Goal: Task Accomplishment & Management: Understand process/instructions

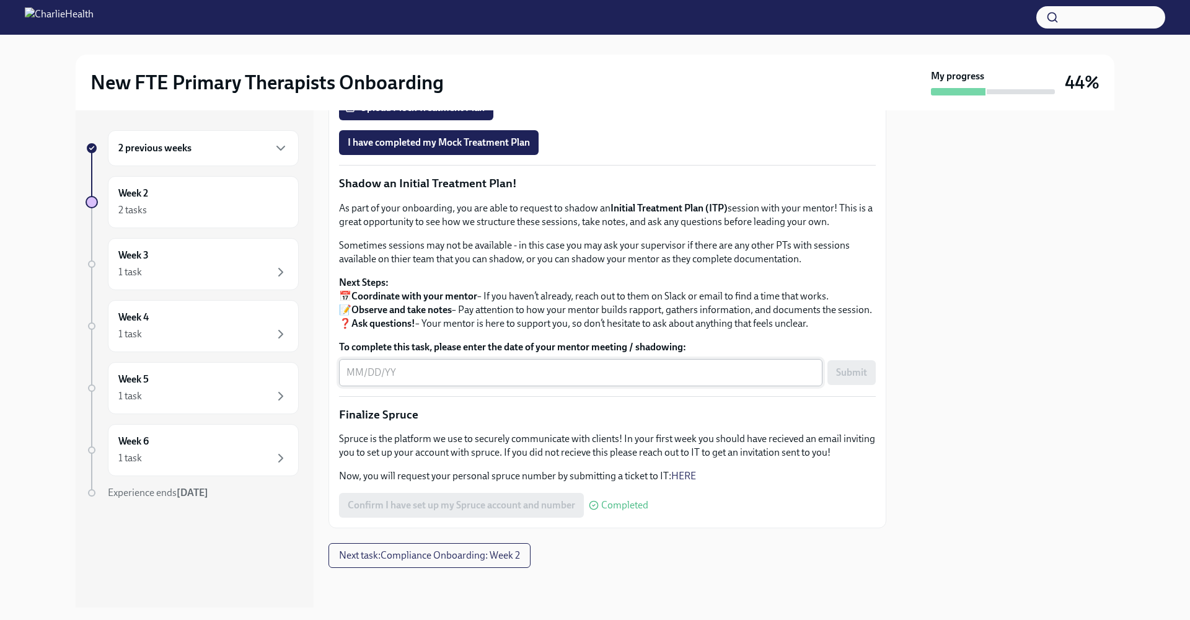
scroll to position [1034, 0]
click at [274, 156] on div "2 previous weeks" at bounding box center [203, 148] width 191 height 36
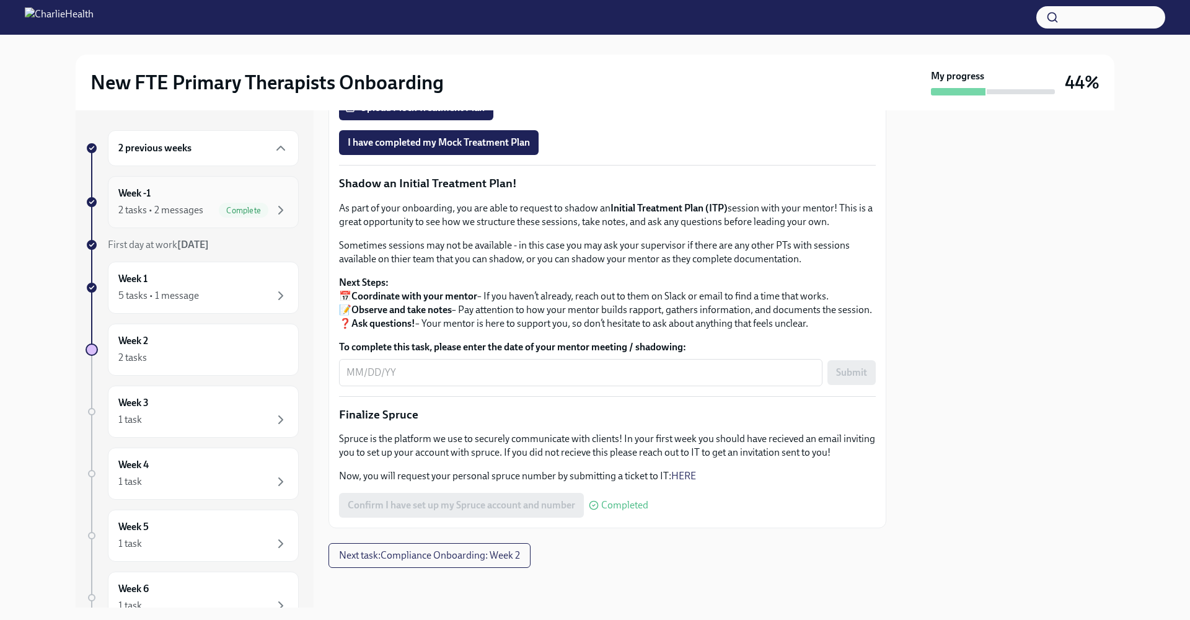
click at [193, 211] on div "2 tasks • 2 messages" at bounding box center [160, 210] width 85 height 14
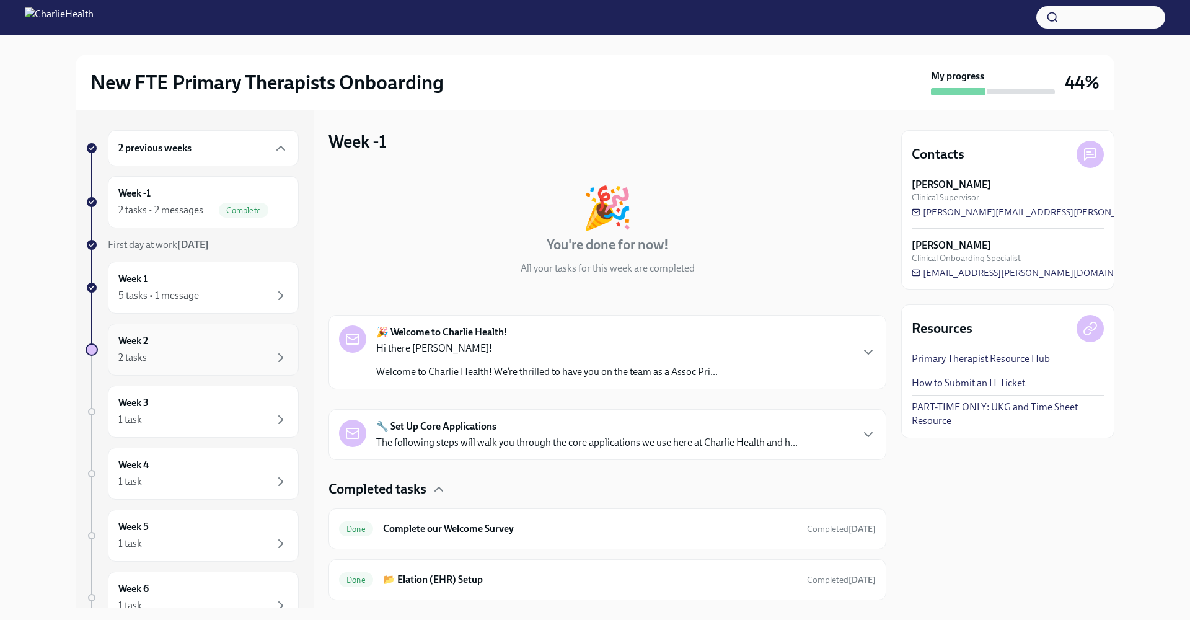
click at [184, 343] on div "Week 2 2 tasks" at bounding box center [203, 349] width 170 height 31
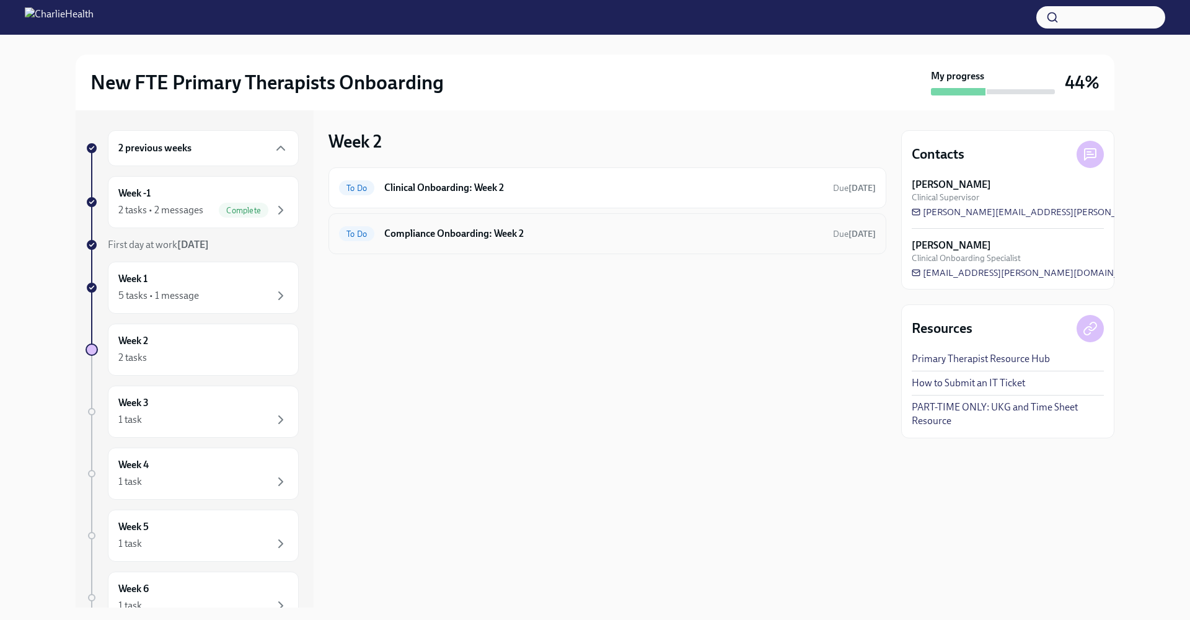
click at [377, 237] on div "To Do Compliance Onboarding: Week 2 Due [DATE]" at bounding box center [607, 234] width 537 height 20
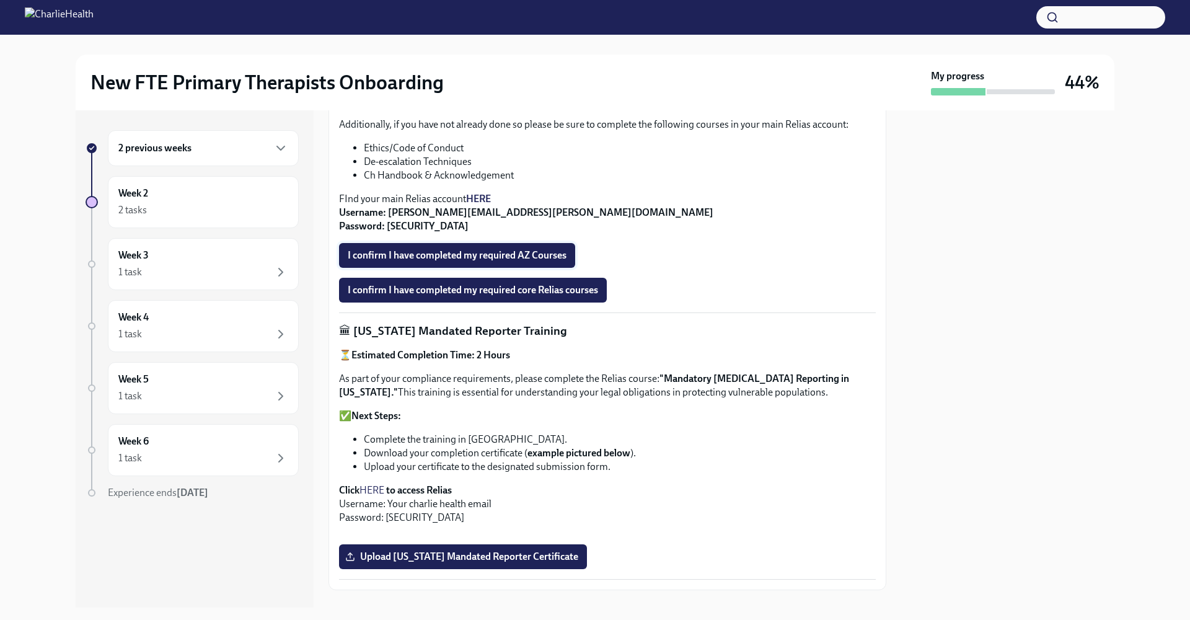
scroll to position [287, 0]
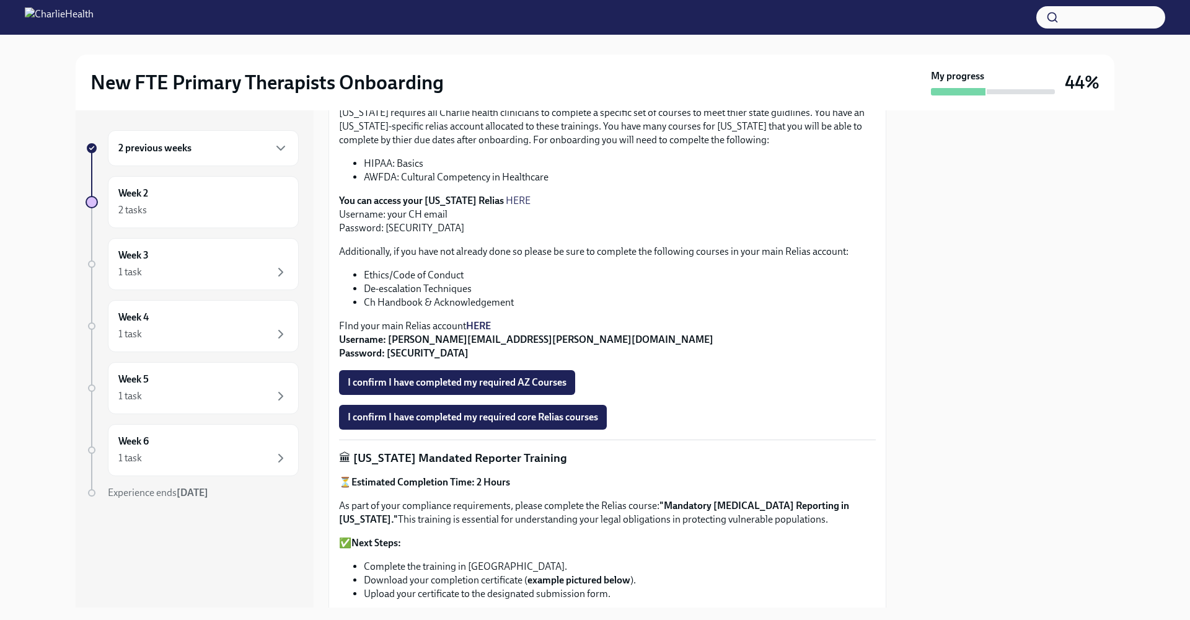
click at [261, 156] on div "2 previous weeks" at bounding box center [203, 148] width 191 height 36
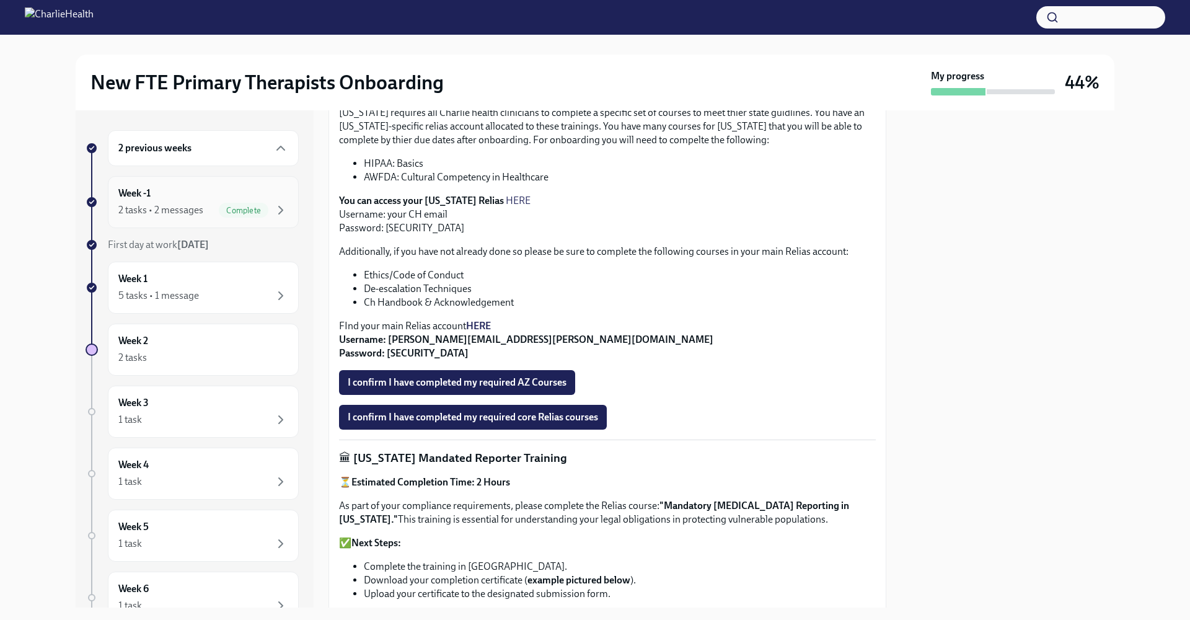
click at [171, 198] on div "Week -1 2 tasks • 2 messages Complete" at bounding box center [203, 202] width 170 height 31
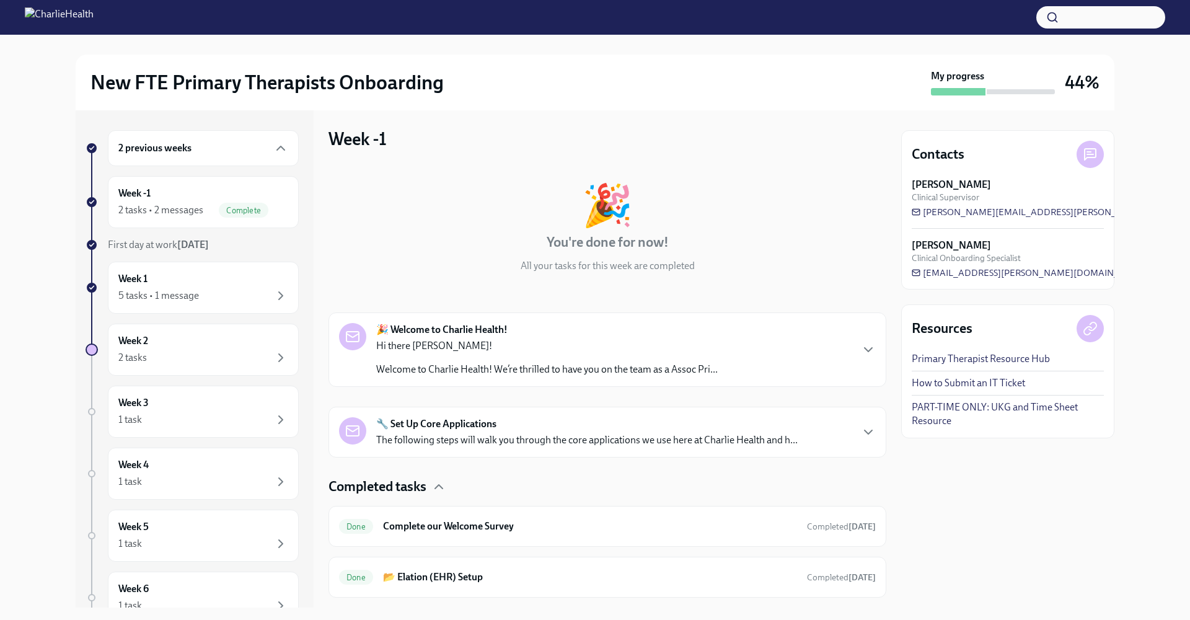
scroll to position [32, 0]
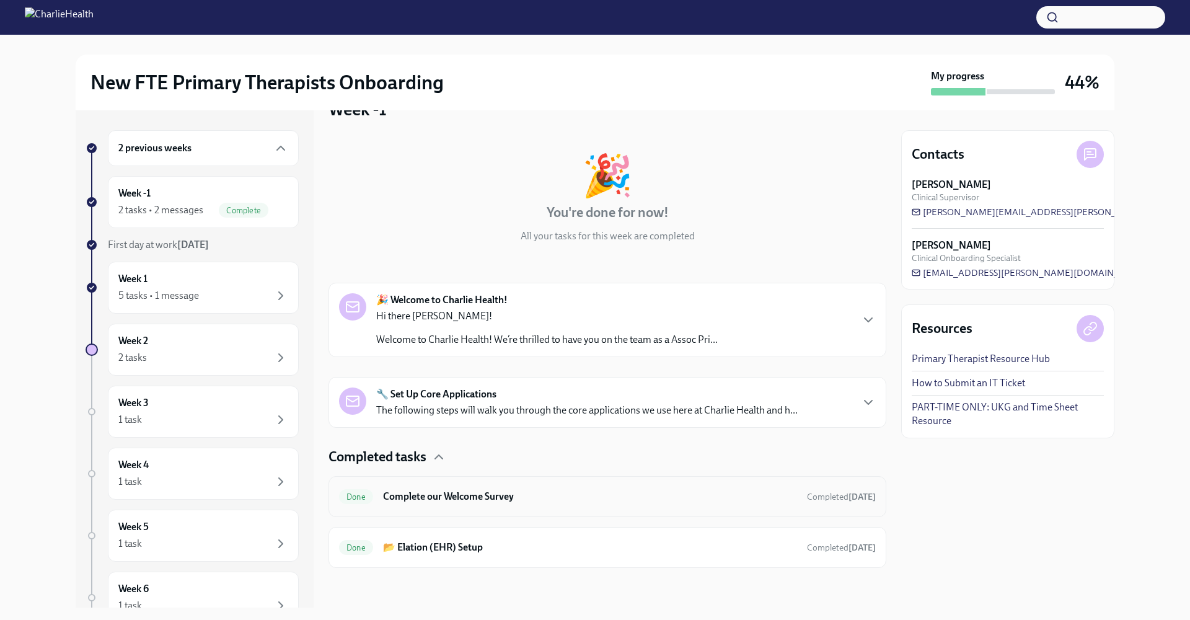
click at [473, 498] on h6 "Complete our Welcome Survey" at bounding box center [590, 497] width 414 height 14
